Goal: Task Accomplishment & Management: Manage account settings

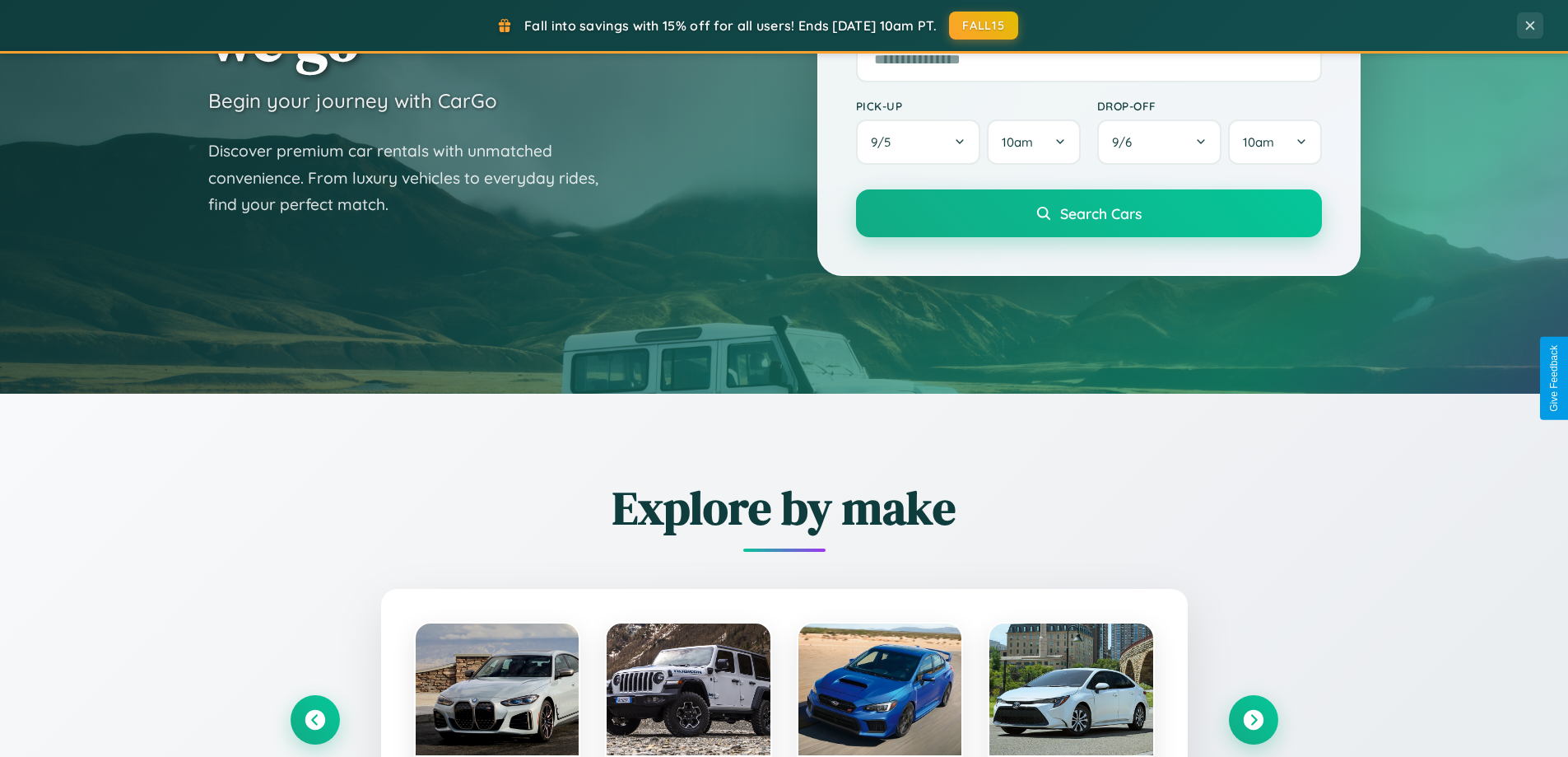
scroll to position [710, 0]
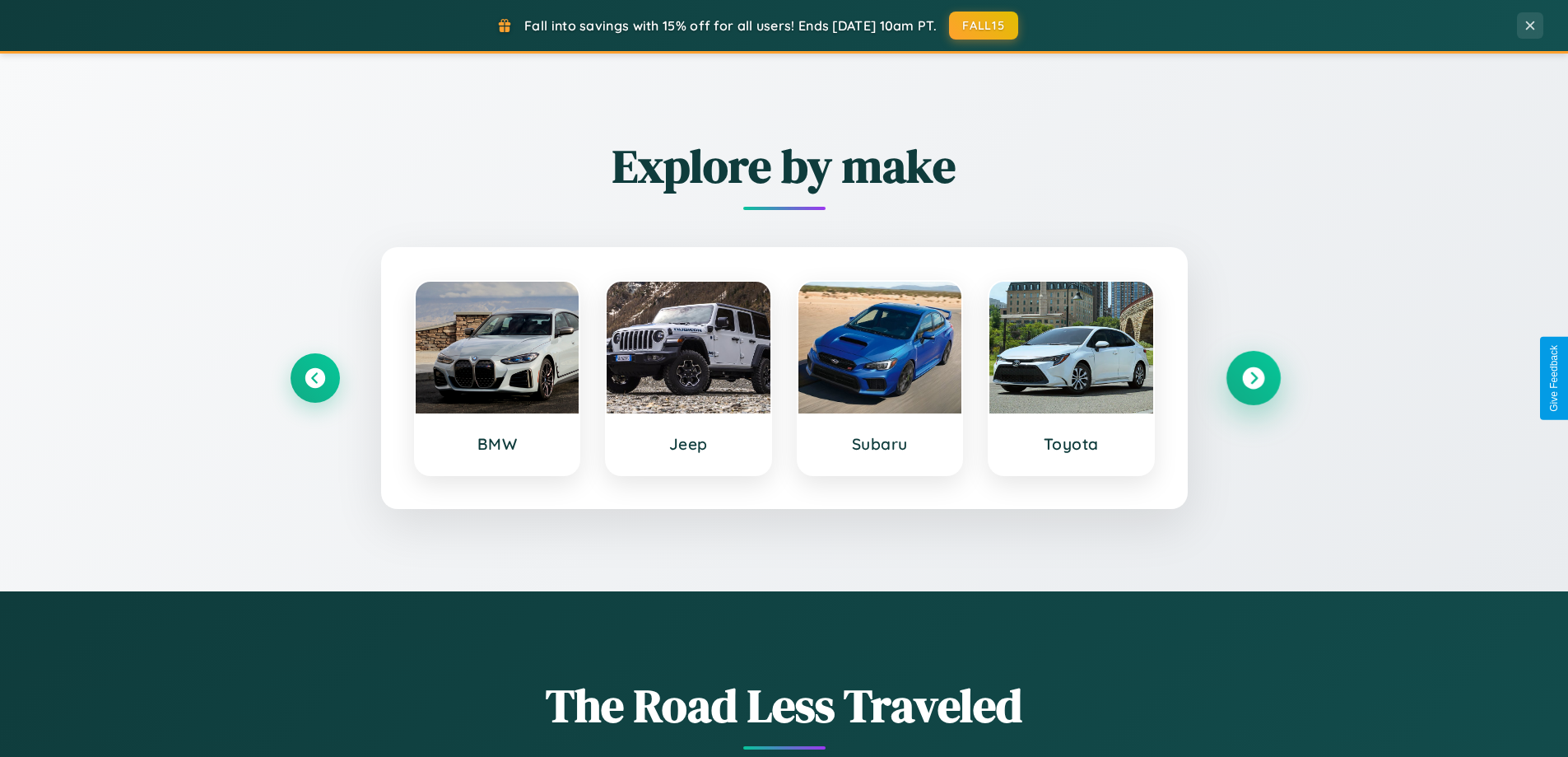
click at [1253, 378] on icon at bounding box center [1253, 378] width 22 height 22
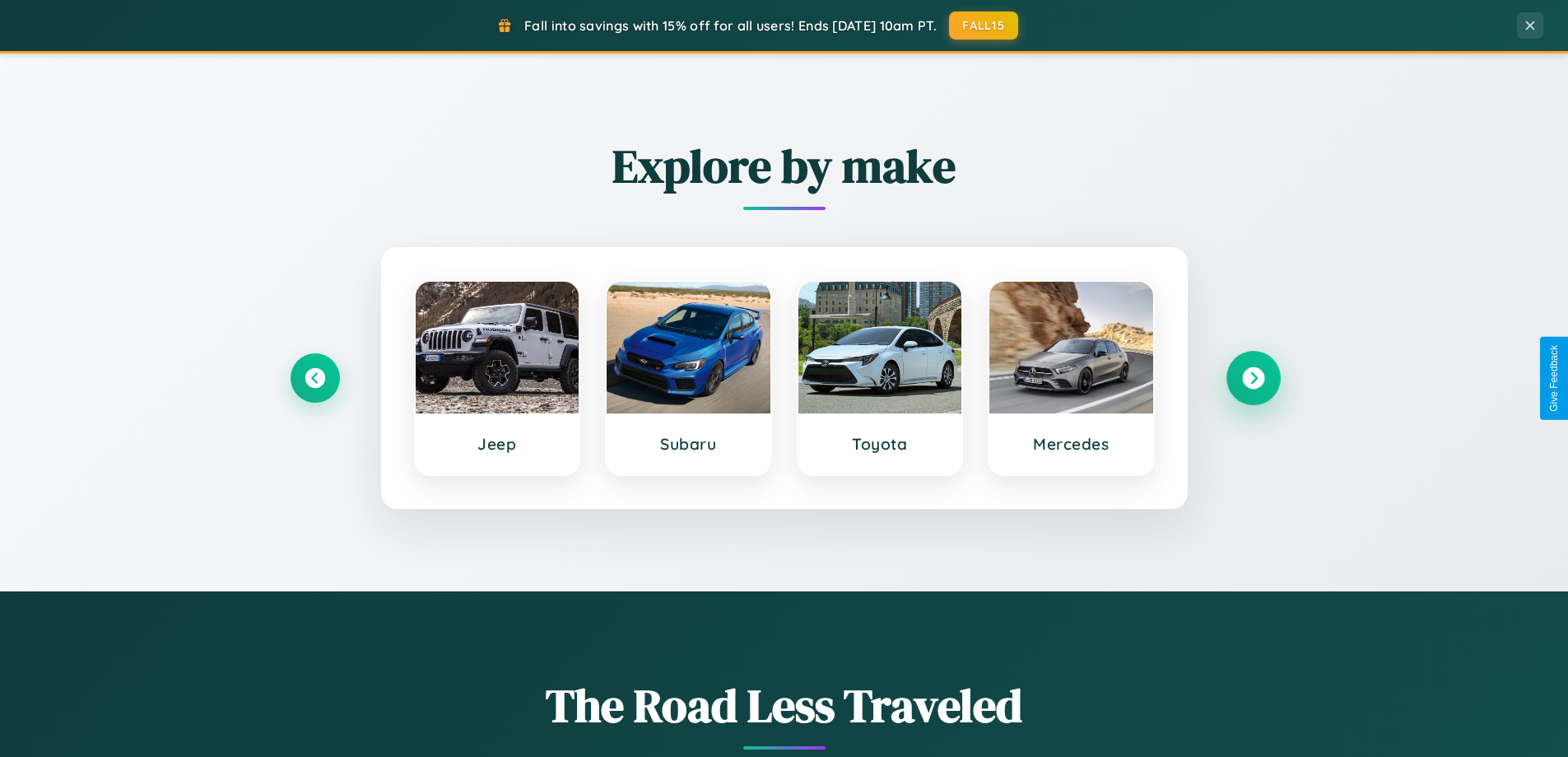
click at [1253, 378] on icon at bounding box center [1253, 378] width 22 height 22
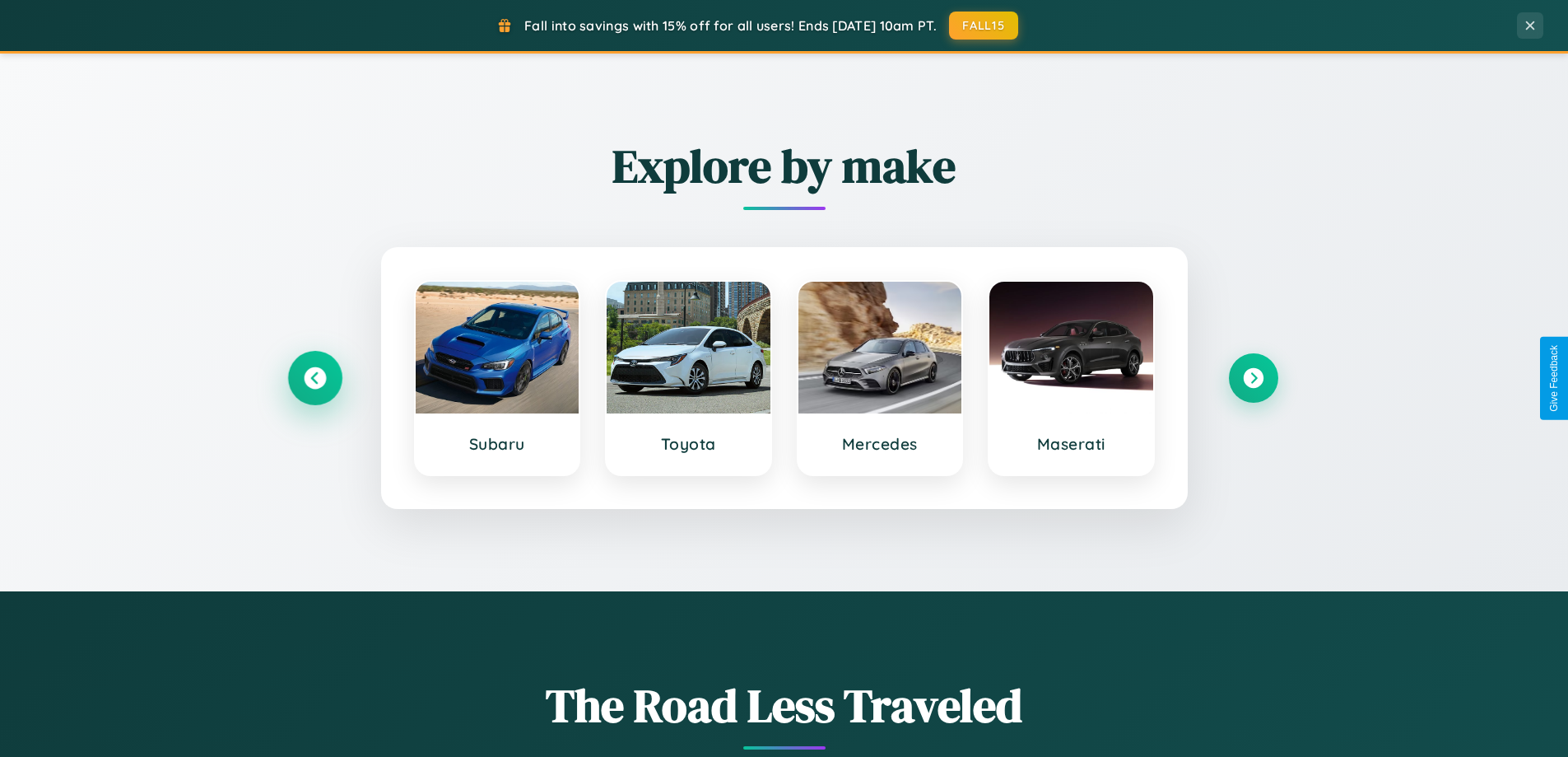
click at [315, 378] on icon at bounding box center [315, 378] width 22 height 22
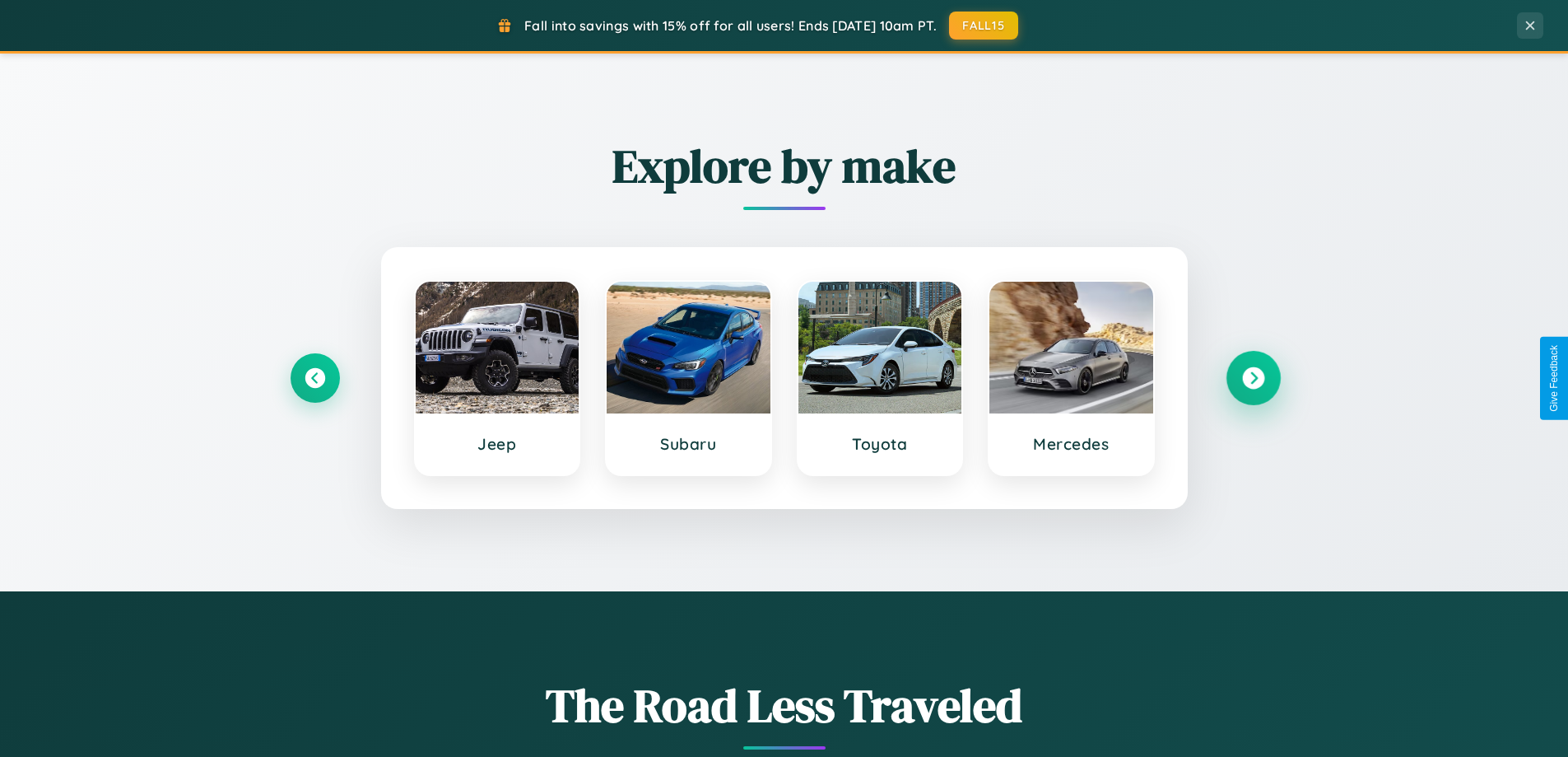
click at [1253, 378] on icon at bounding box center [1253, 378] width 22 height 22
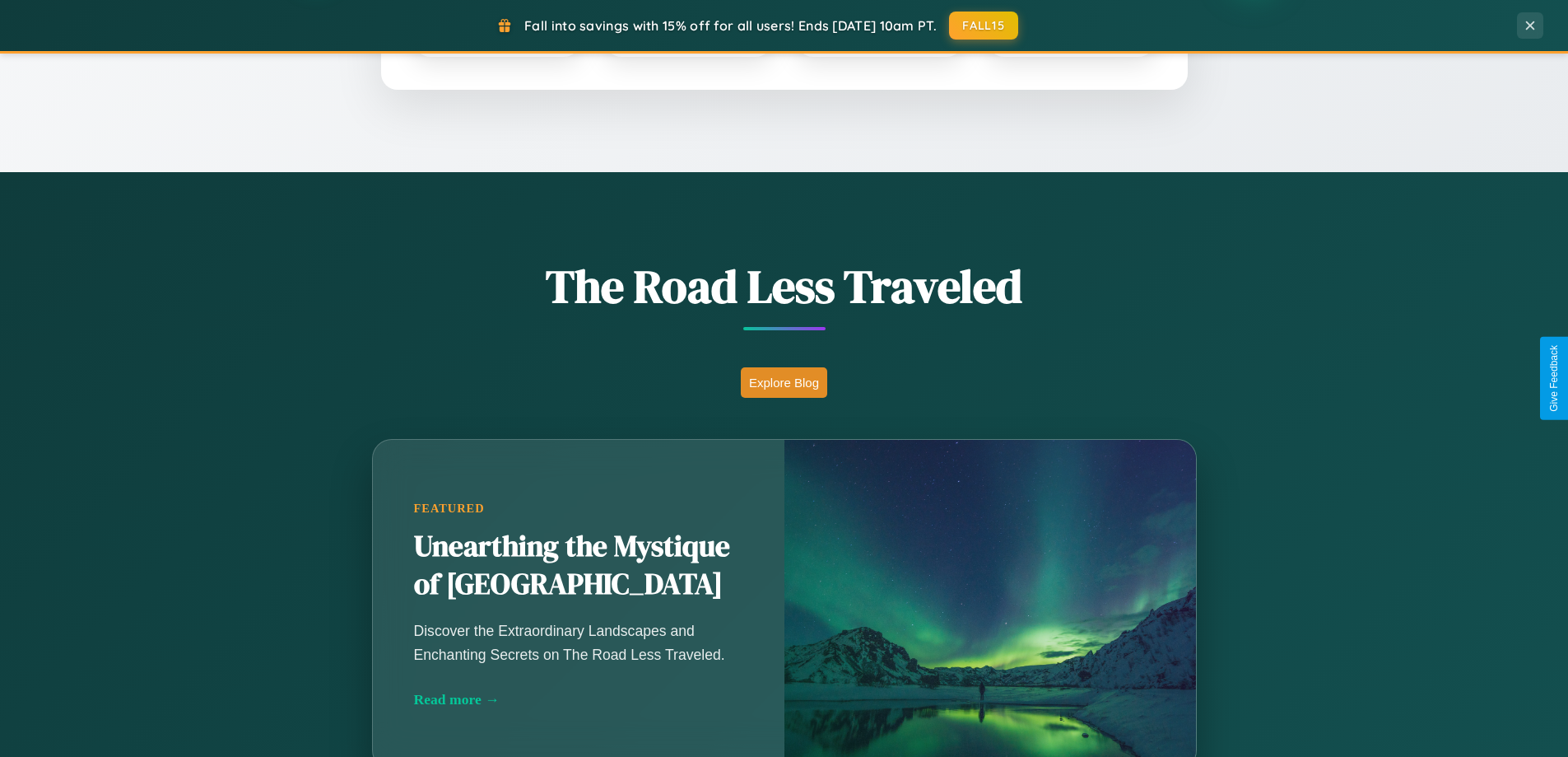
scroll to position [1133, 0]
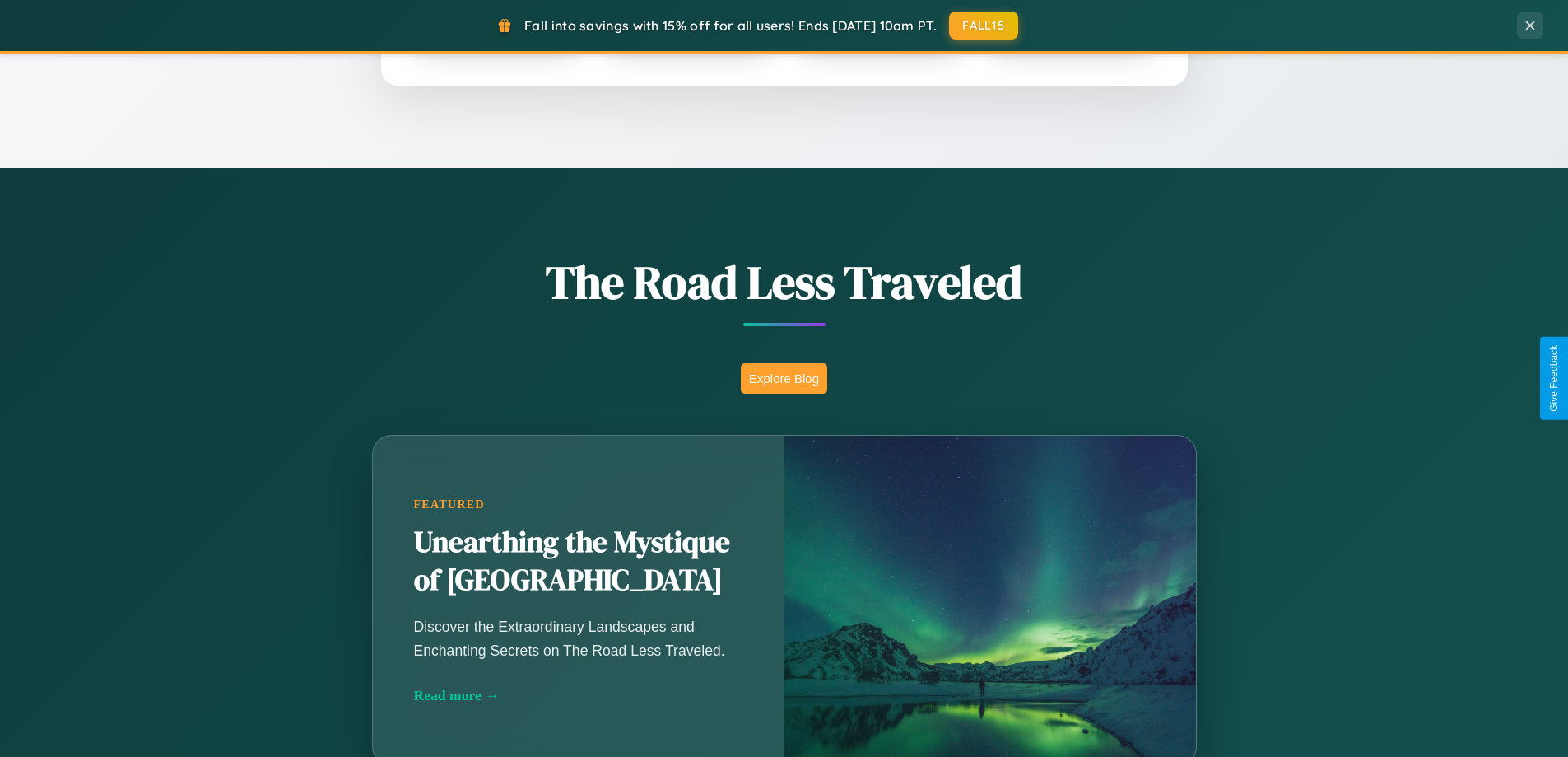
click at [784, 378] on button "Explore Blog" at bounding box center [784, 378] width 87 height 30
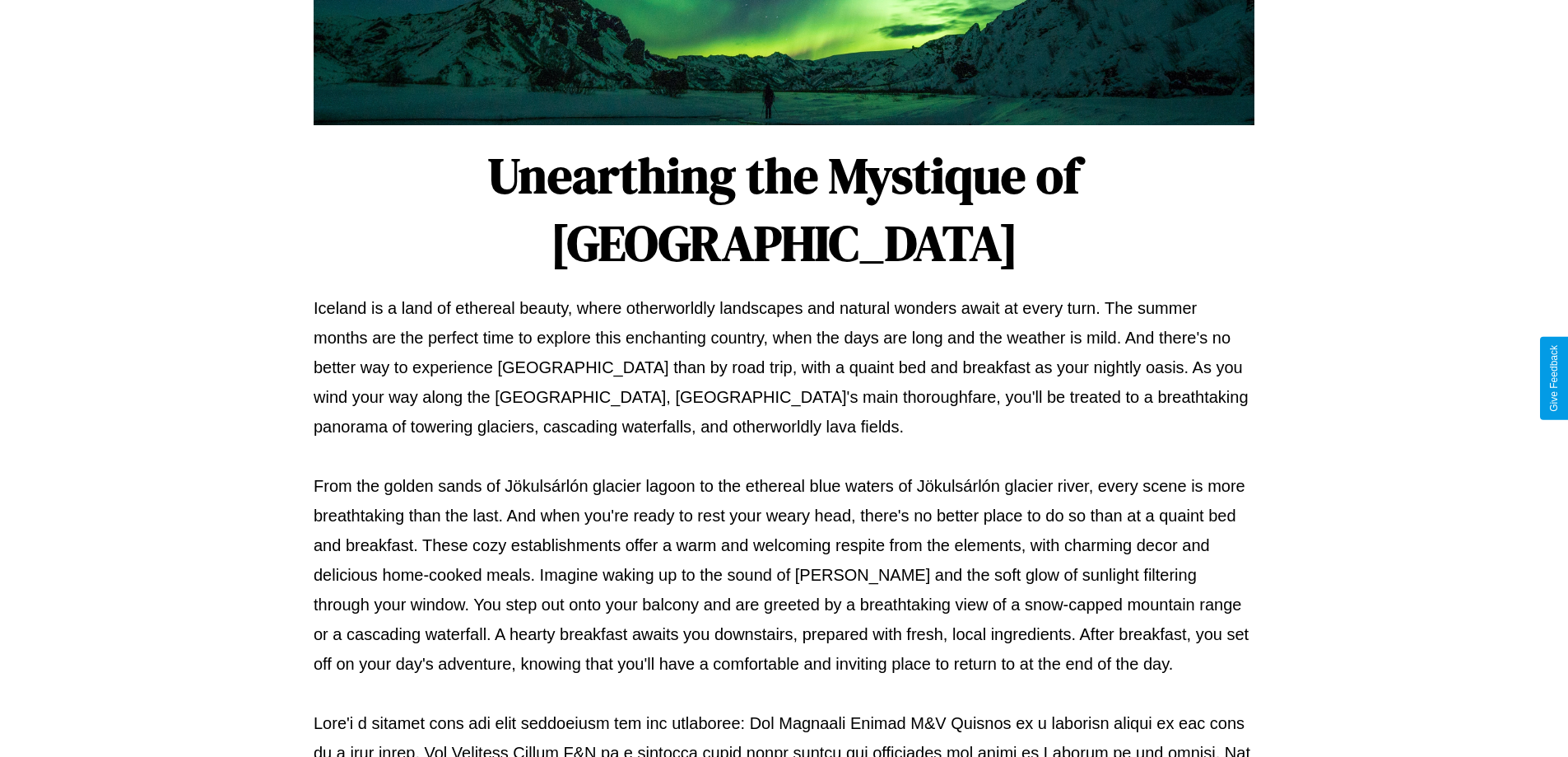
scroll to position [533, 0]
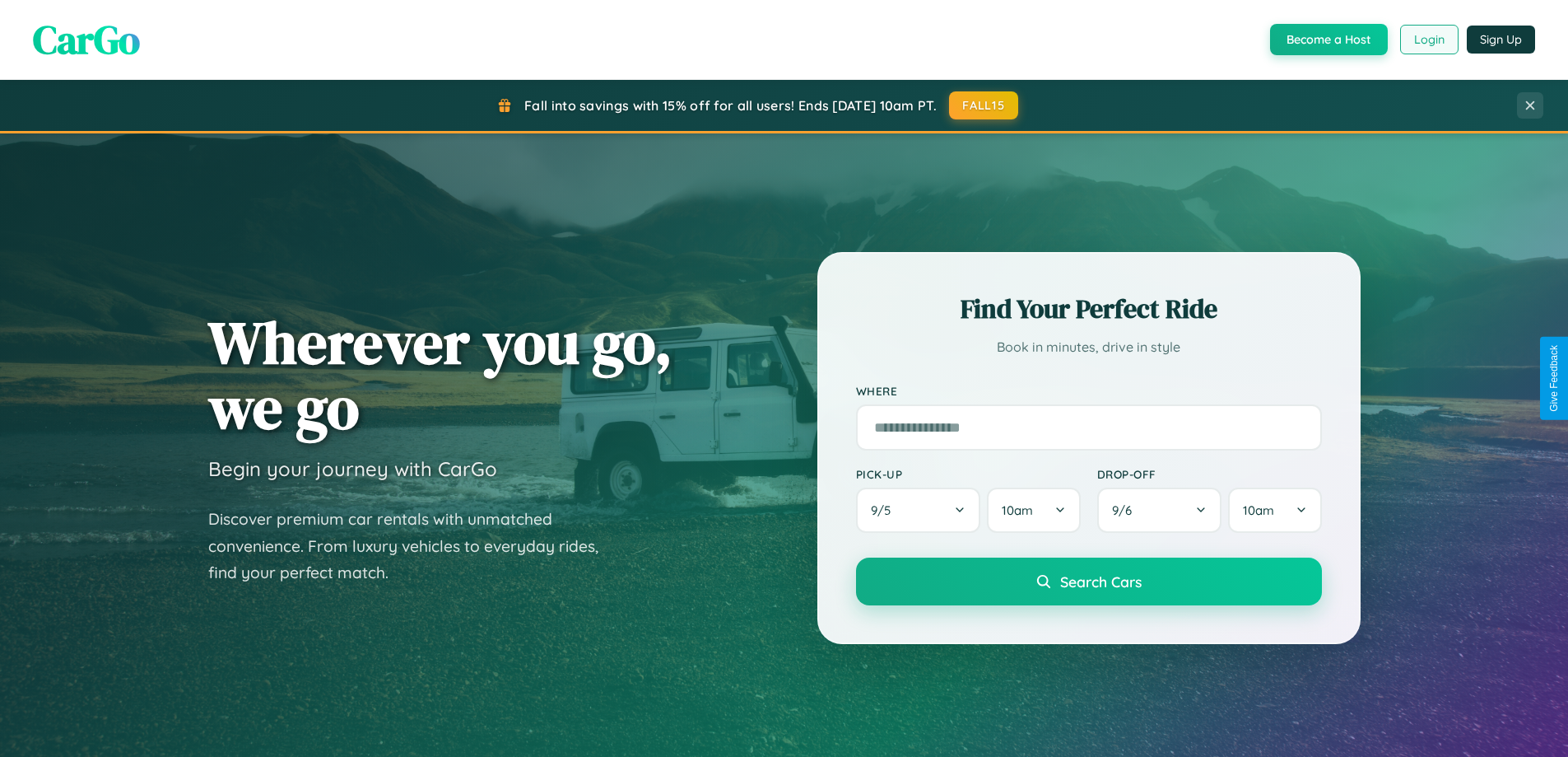
click at [1429, 40] on button "Login" at bounding box center [1430, 39] width 58 height 29
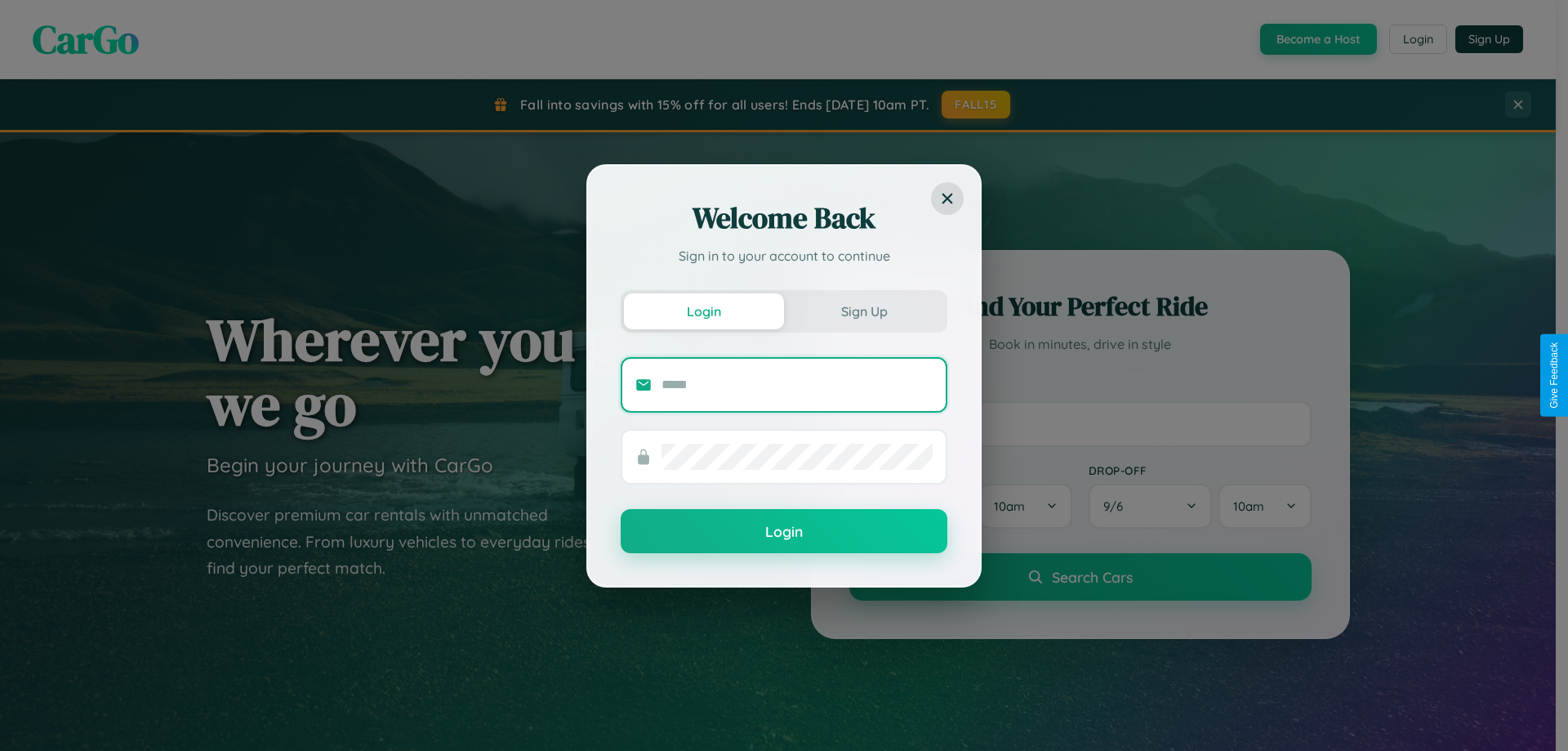
click at [797, 384] on input "text" at bounding box center [797, 385] width 271 height 26
type input "**********"
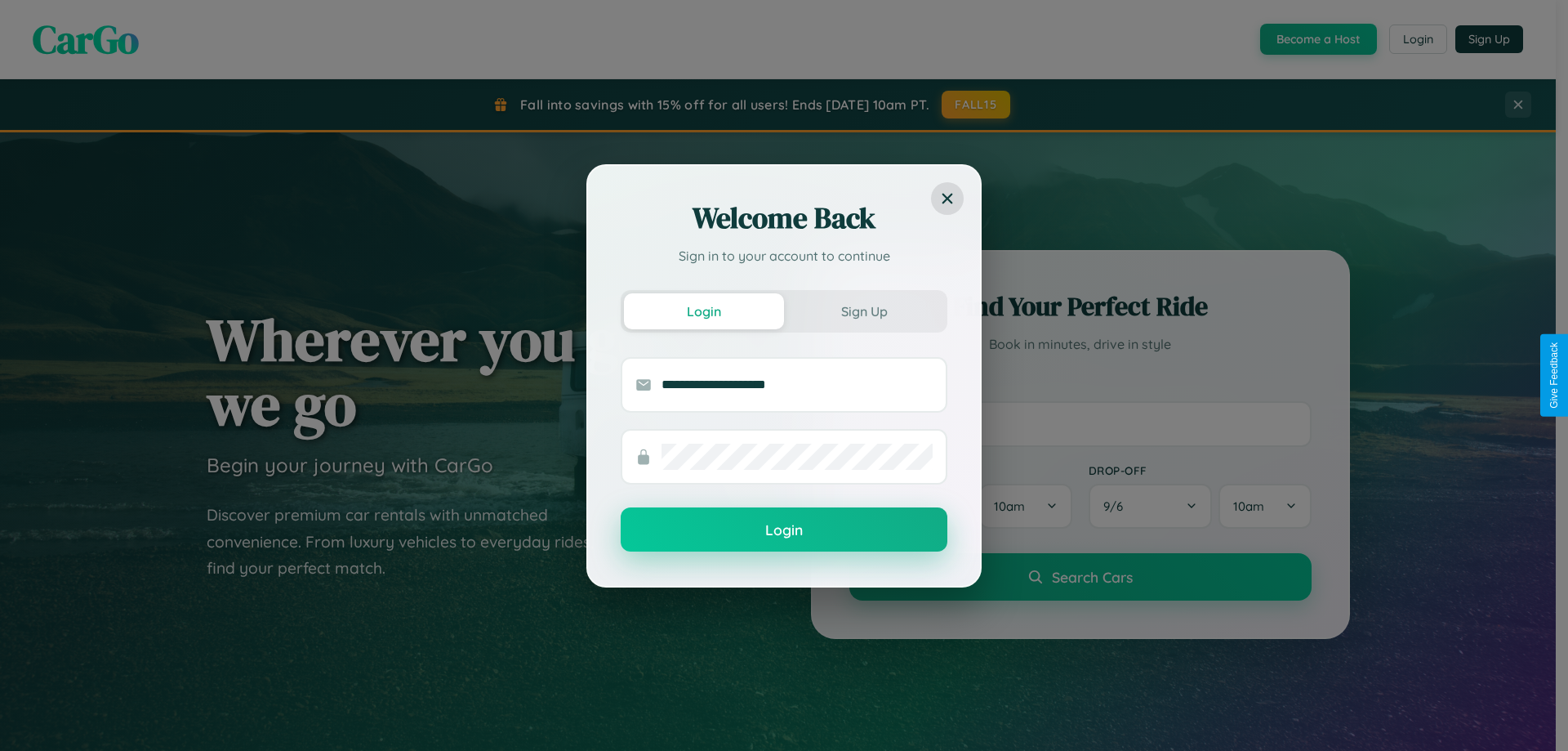
click at [784, 531] on button "Login" at bounding box center [784, 530] width 327 height 44
